Goal: Book appointment/travel/reservation

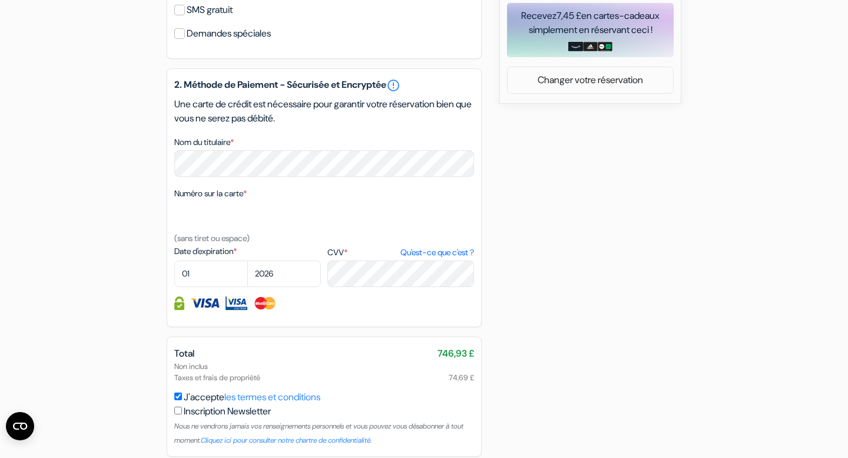
scroll to position [511, 0]
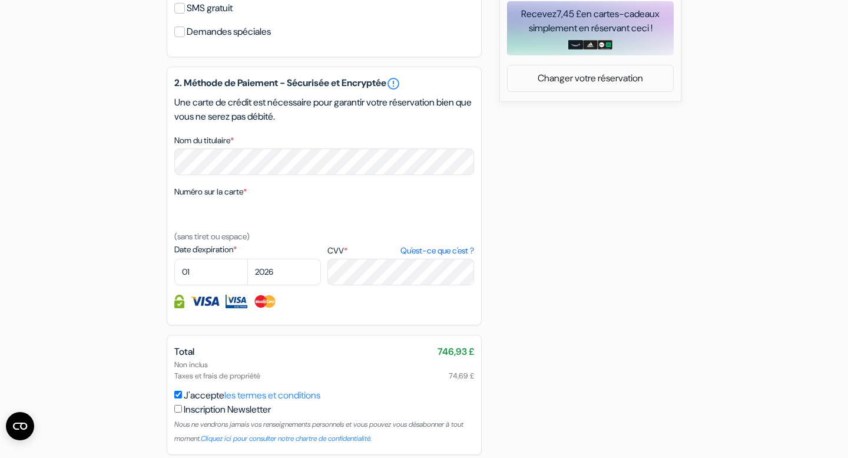
click at [178, 308] on img at bounding box center [179, 301] width 10 height 14
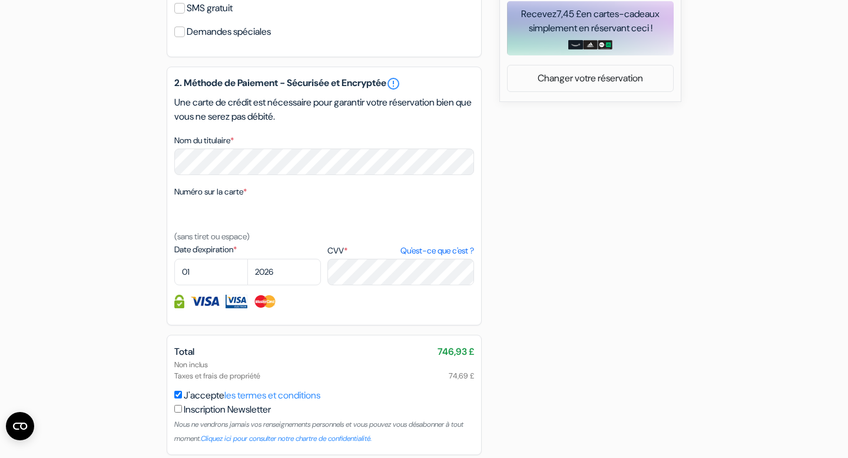
click at [178, 308] on img at bounding box center [179, 301] width 10 height 14
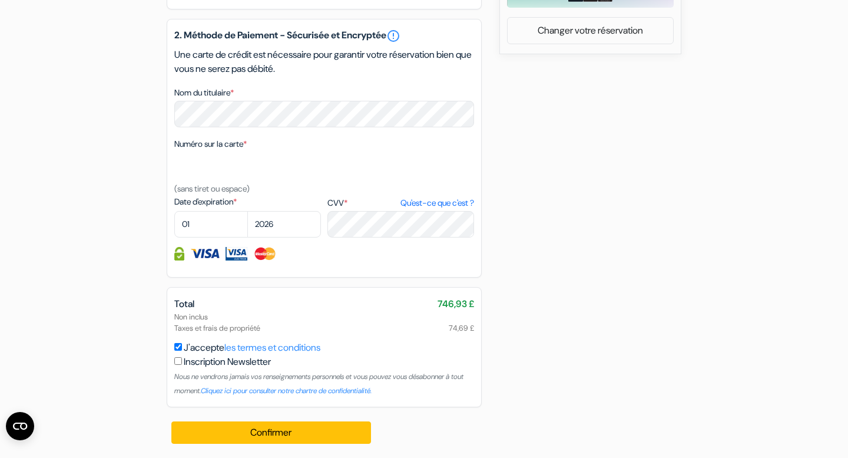
scroll to position [576, 0]
click at [443, 203] on link "Qu'est-ce que c'est ?" at bounding box center [437, 203] width 74 height 12
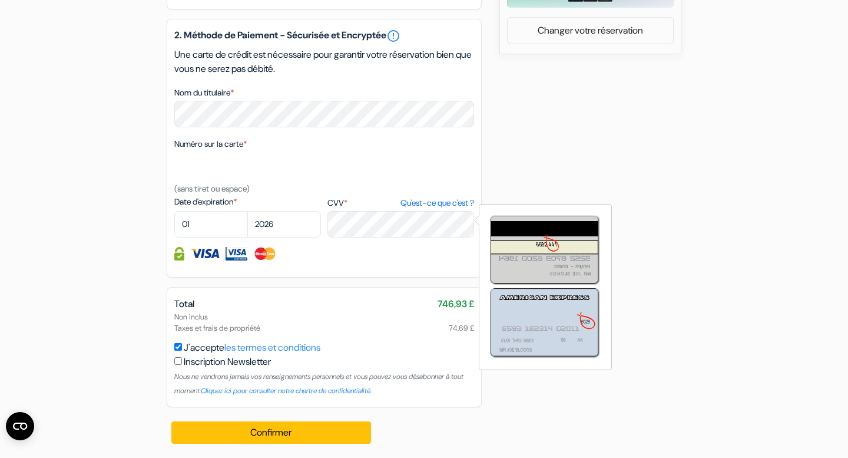
click at [59, 276] on div "add_box Summer House [GEOGRAPHIC_DATA] [STREET_ADDRESS] Détails de l'établissem…" at bounding box center [423, 2] width 777 height 909
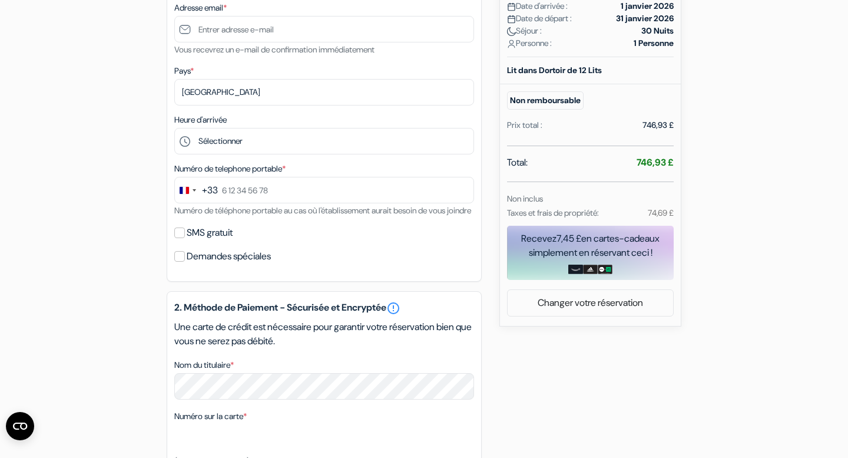
scroll to position [0, 0]
